Goal: Use online tool/utility: Use online tool/utility

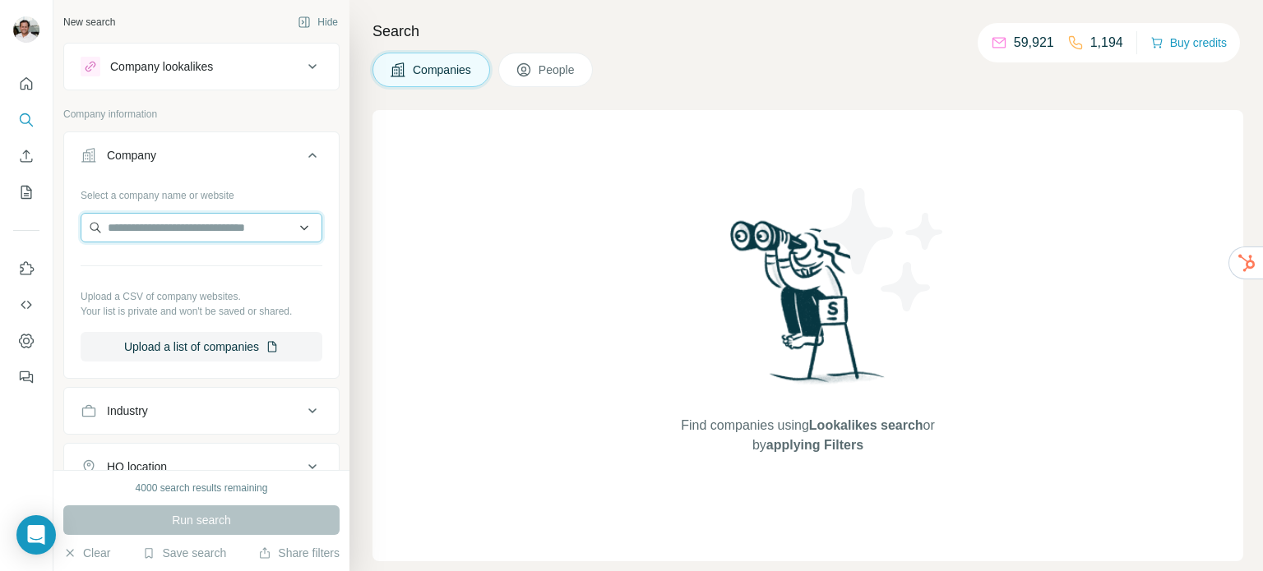
click at [146, 233] on input "text" at bounding box center [202, 228] width 242 height 30
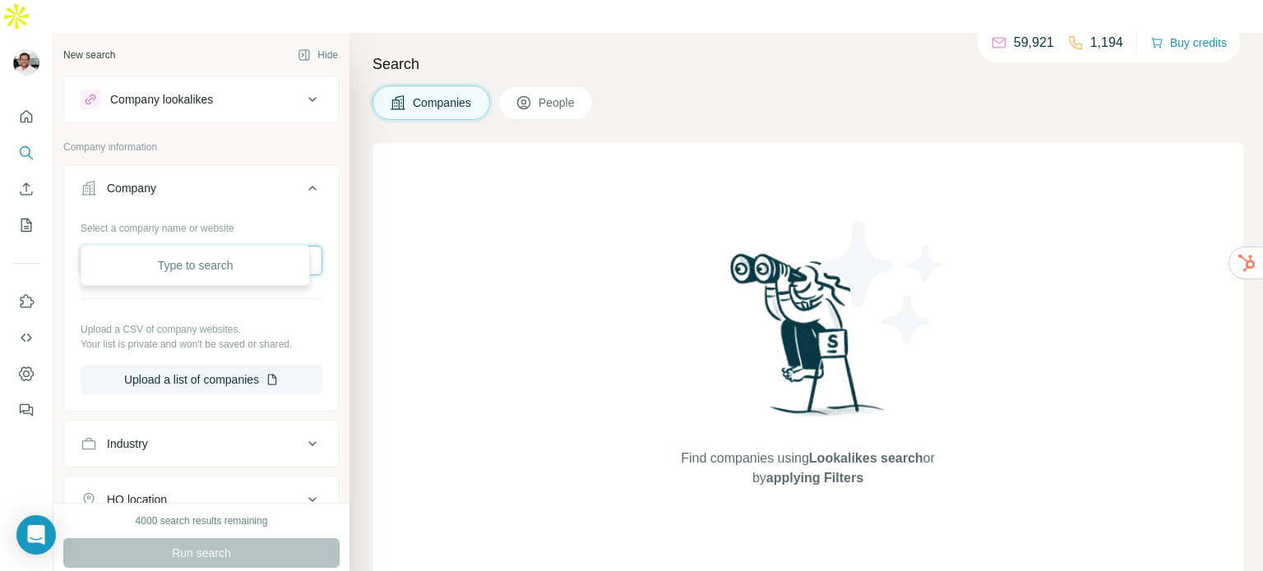
type input "***"
click at [154, 176] on button "Company" at bounding box center [201, 192] width 275 height 46
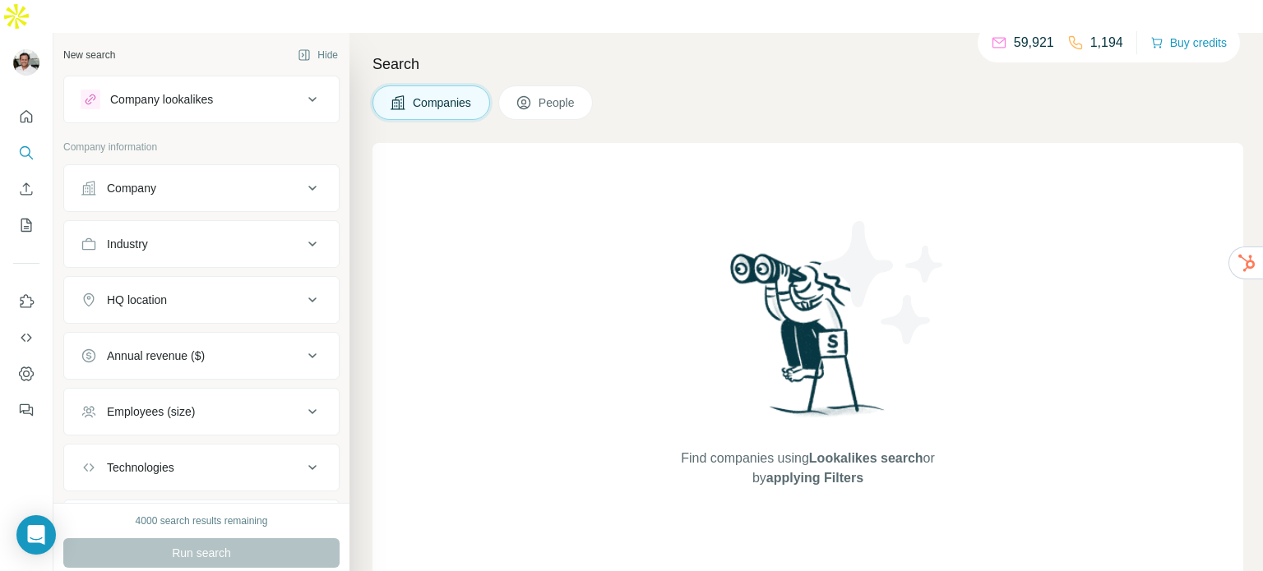
click at [167, 292] on div "HQ location" at bounding box center [137, 300] width 60 height 16
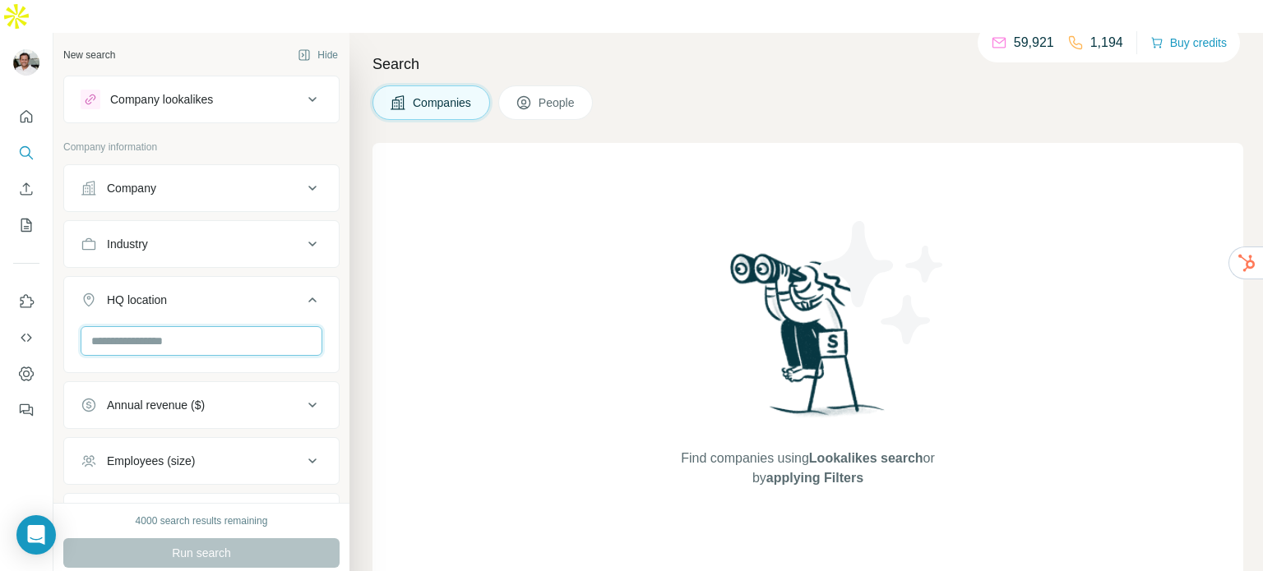
click at [132, 326] on input "text" at bounding box center [202, 341] width 242 height 30
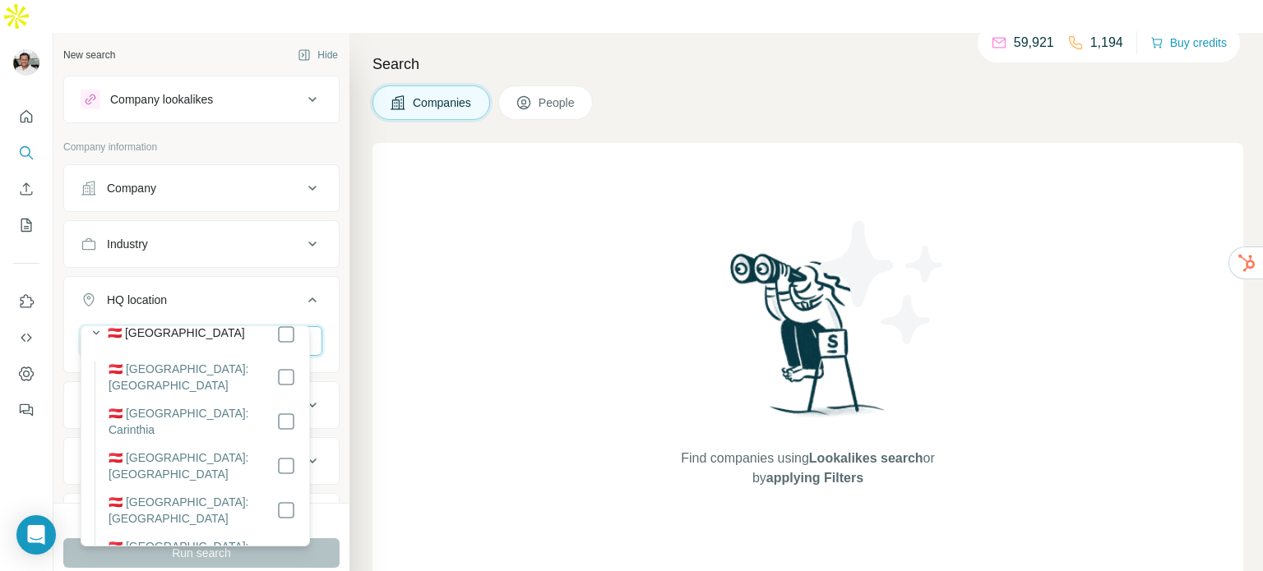
scroll to position [21, 0]
type input "********"
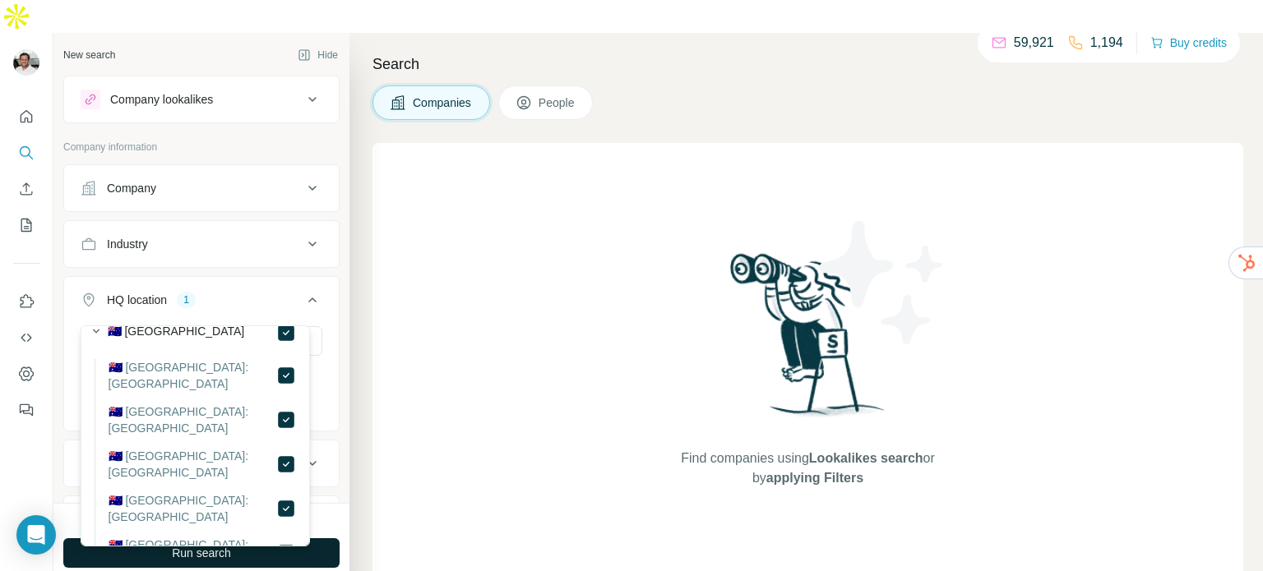
click at [320, 539] on button "Run search" at bounding box center [201, 554] width 276 height 30
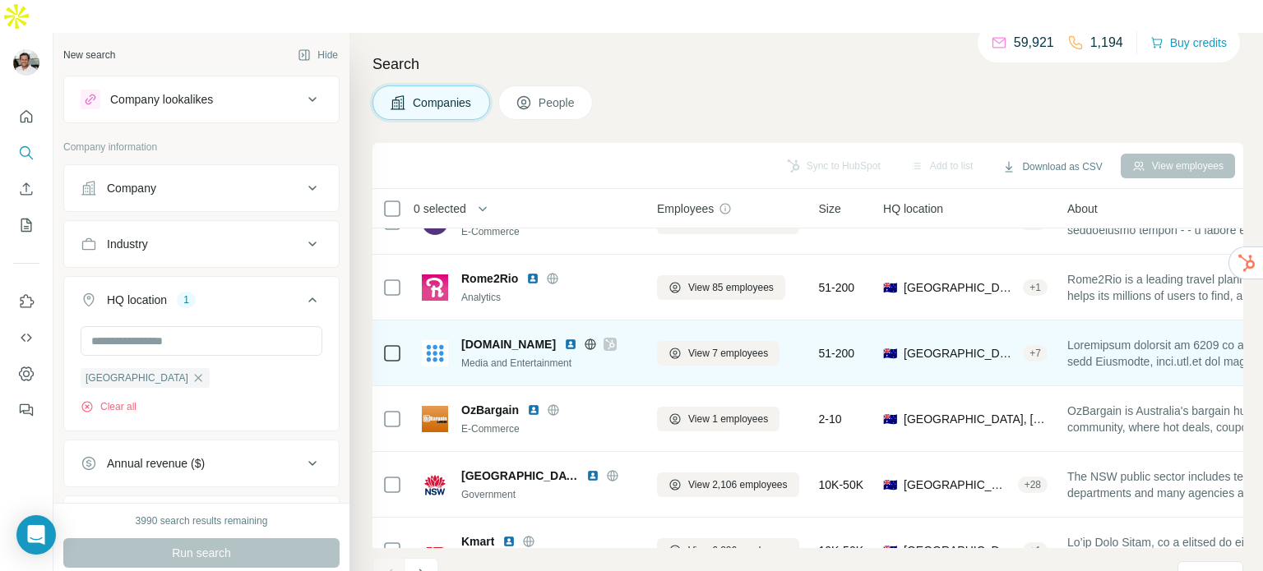
scroll to position [345, 2]
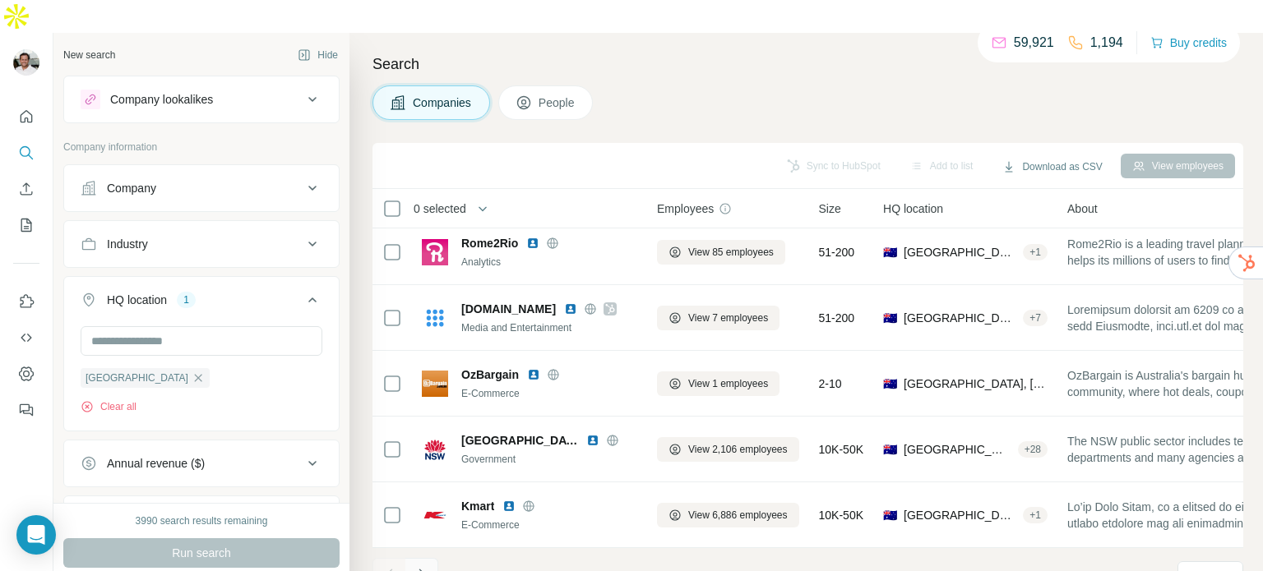
click at [427, 567] on icon "Navigate to next page" at bounding box center [422, 575] width 16 height 16
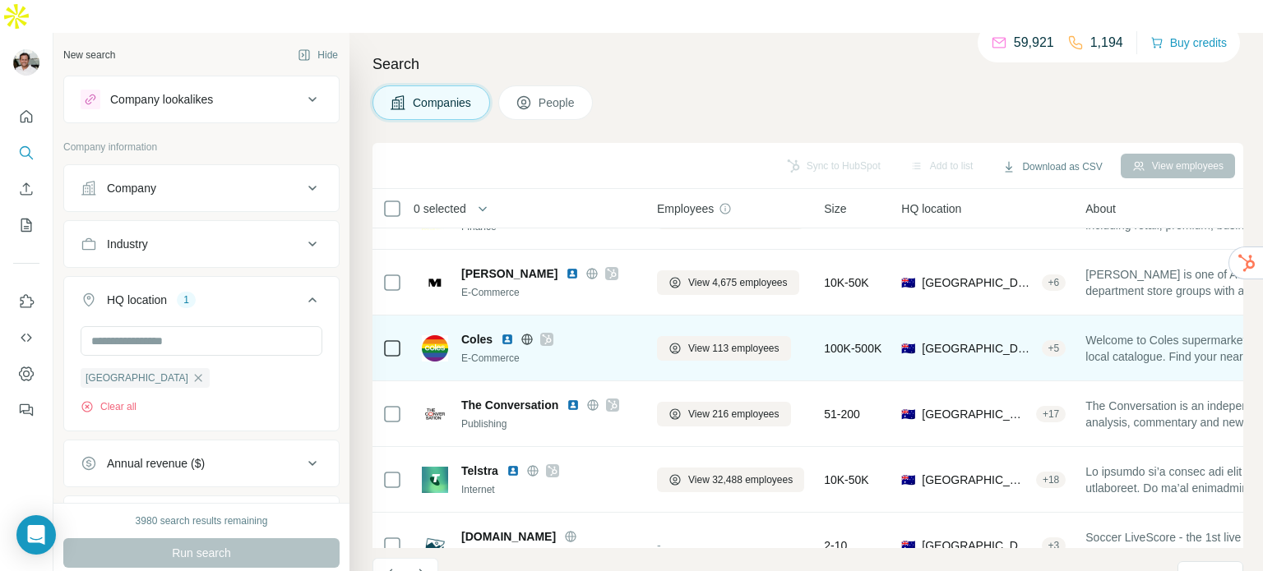
scroll to position [0, 2]
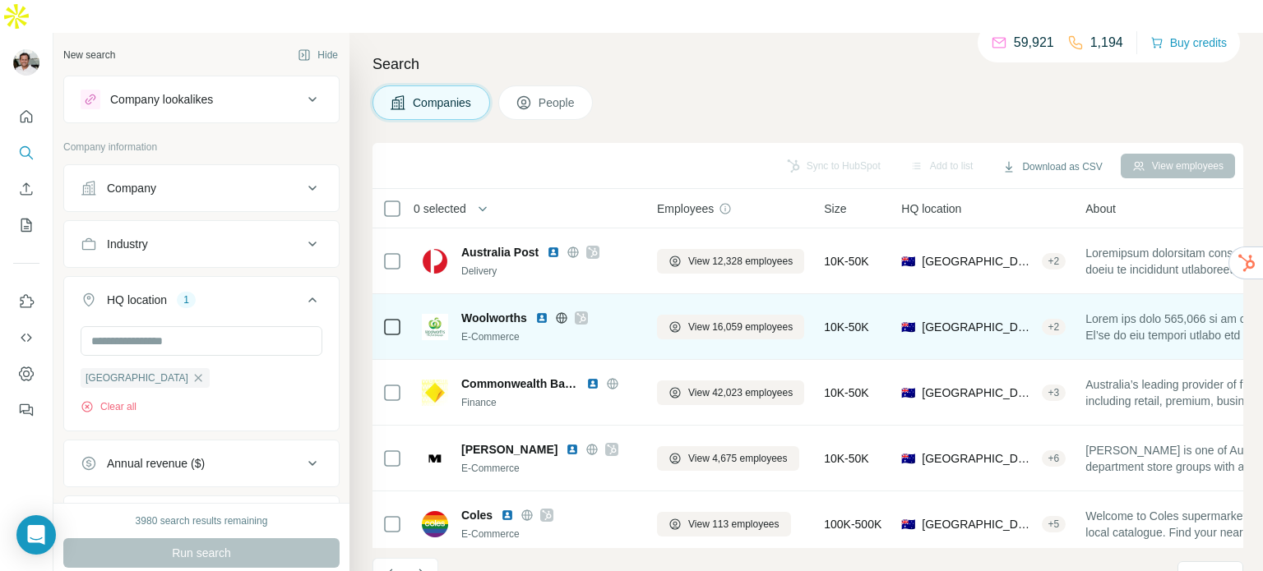
click at [553, 312] on div at bounding box center [561, 318] width 53 height 13
